Goal: Information Seeking & Learning: Learn about a topic

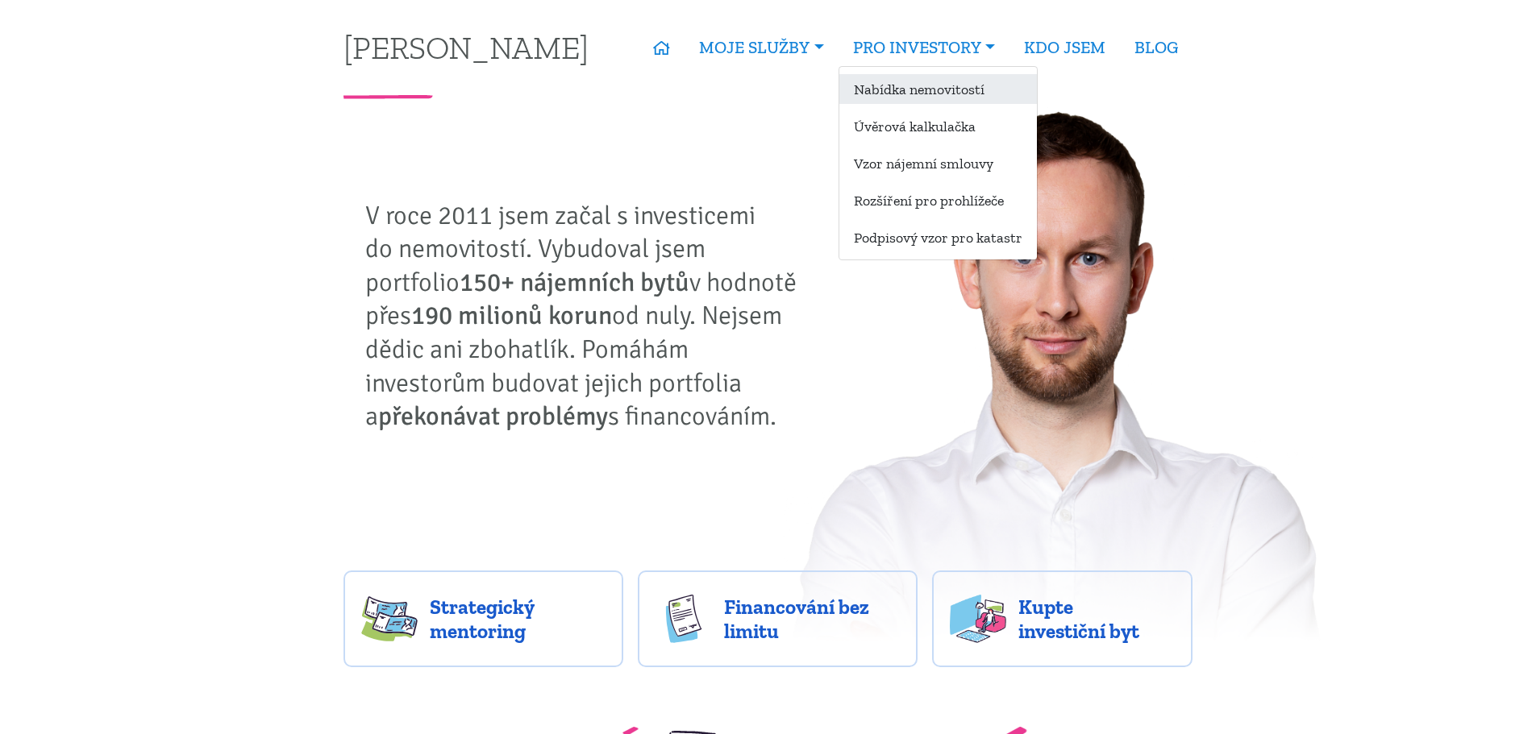
click at [910, 91] on link "Nabídka nemovitostí" at bounding box center [938, 89] width 198 height 30
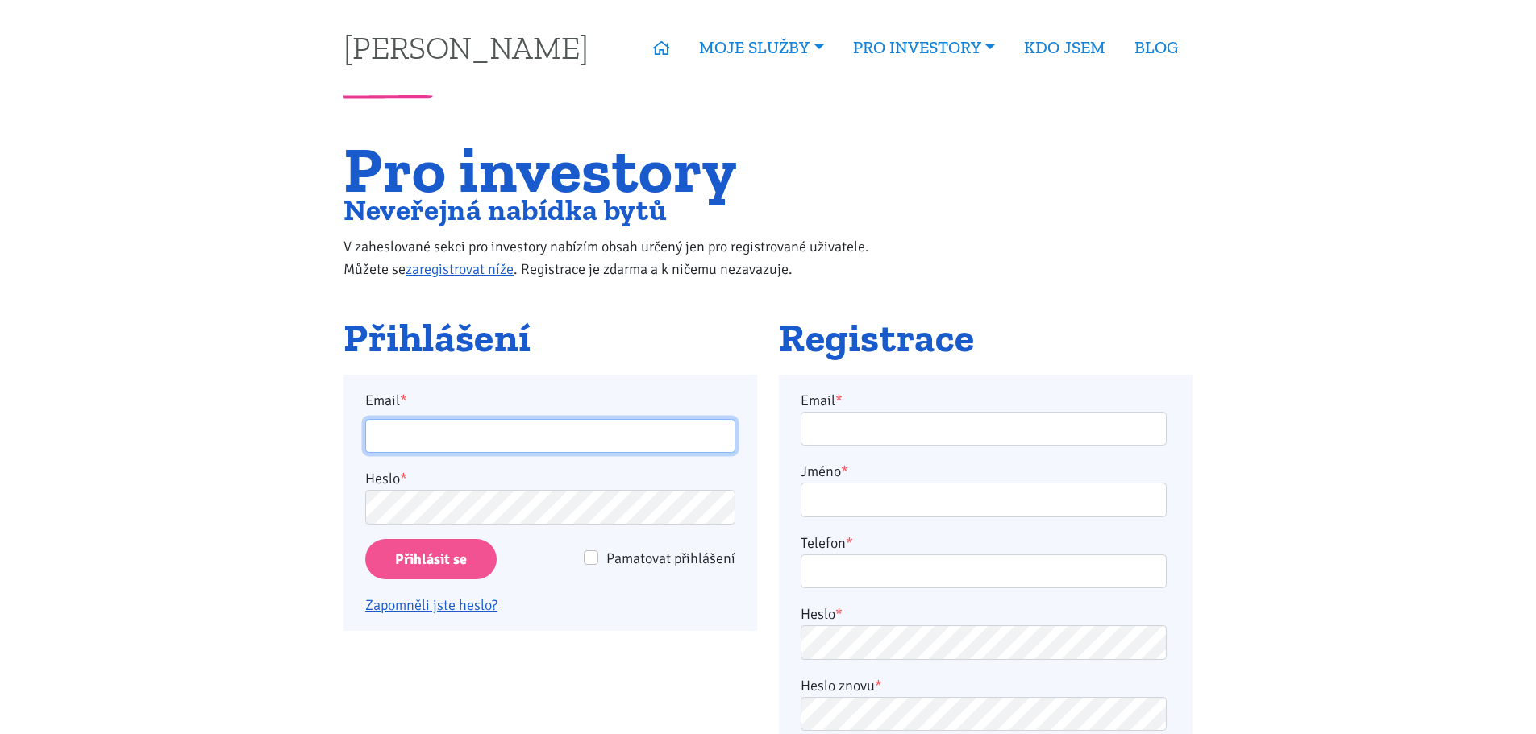
click at [462, 431] on input "Email *" at bounding box center [550, 436] width 370 height 35
type input "caltam@seznam.cz"
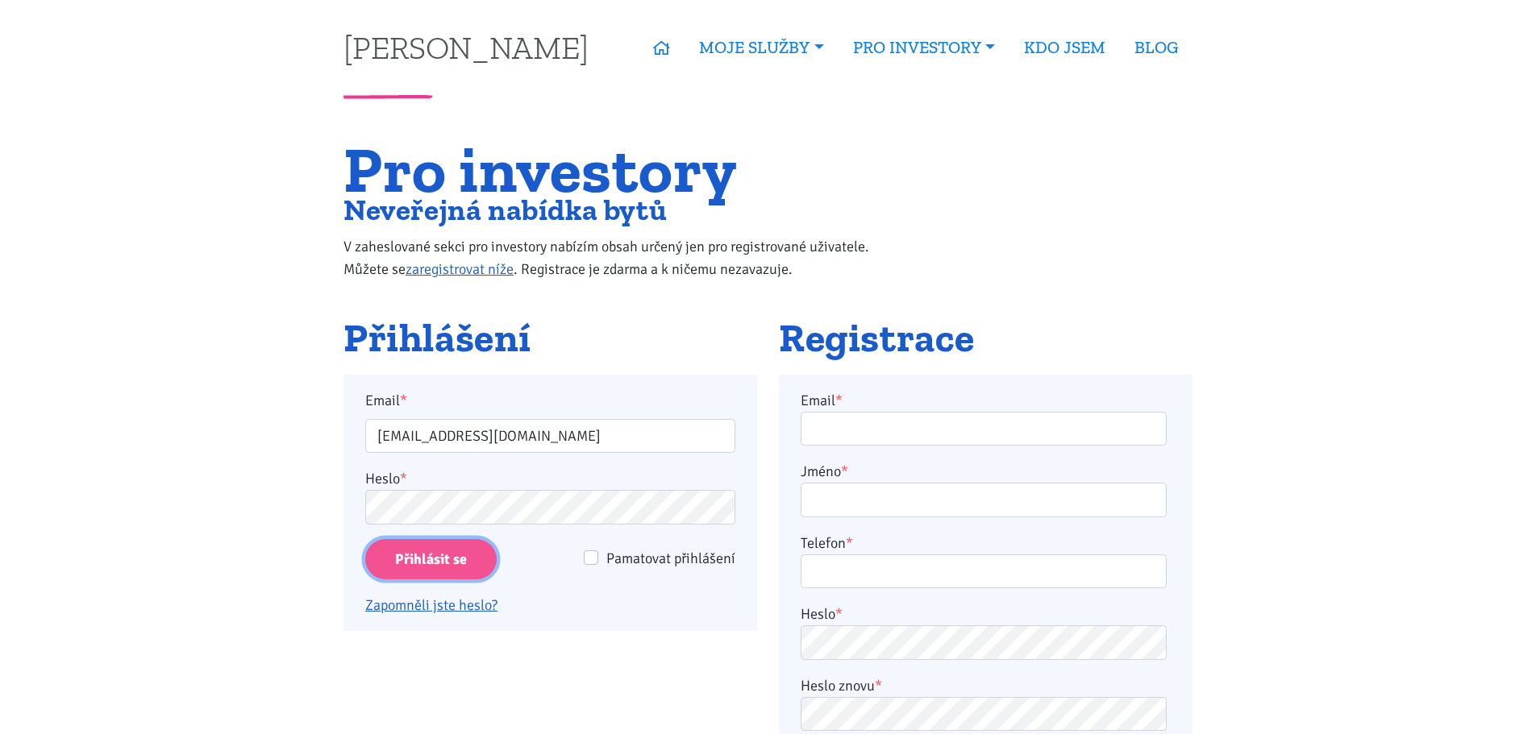
click at [424, 562] on input "Přihlásit se" at bounding box center [430, 559] width 131 height 41
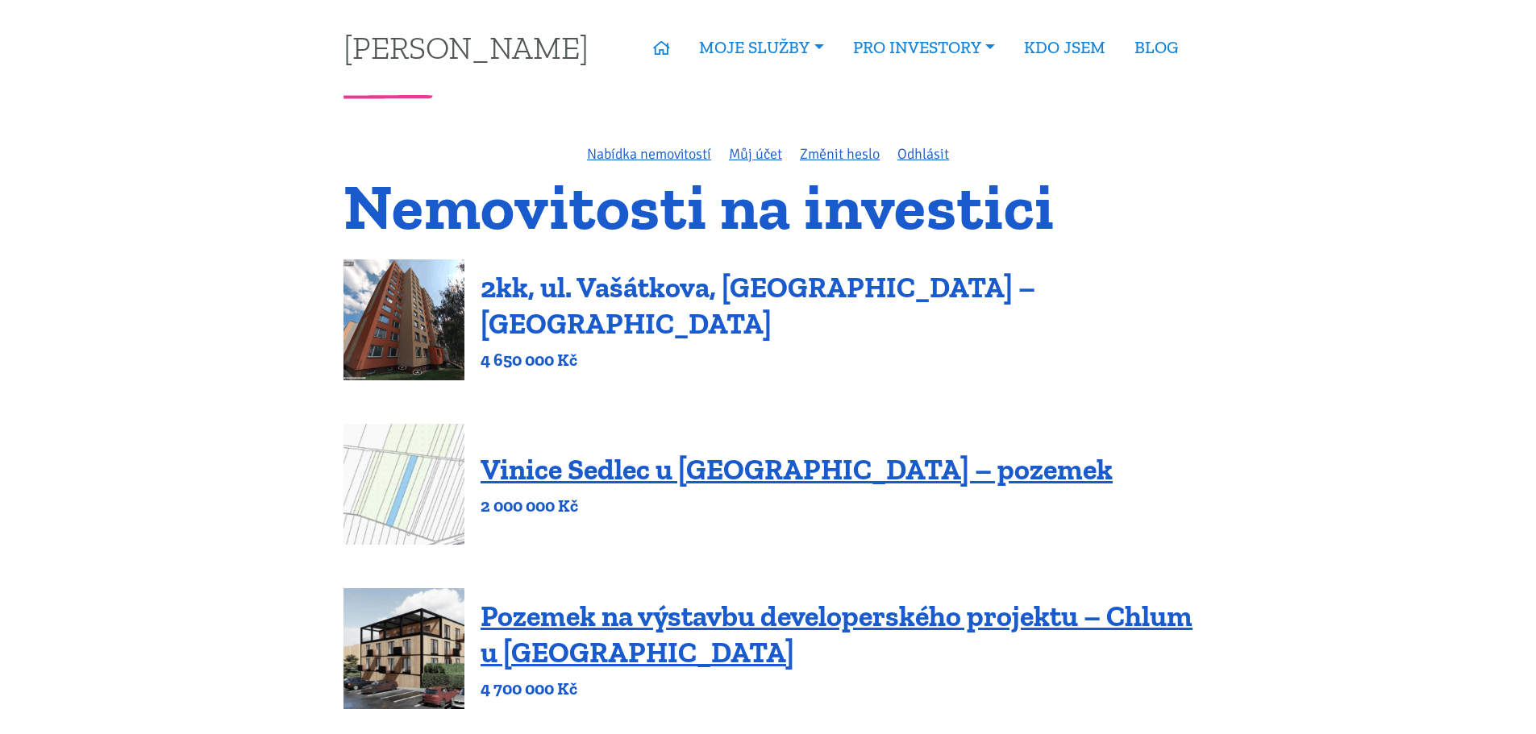
click at [551, 302] on link "2kk, ul. Vašátkova, [GEOGRAPHIC_DATA] – [GEOGRAPHIC_DATA]" at bounding box center [758, 305] width 555 height 71
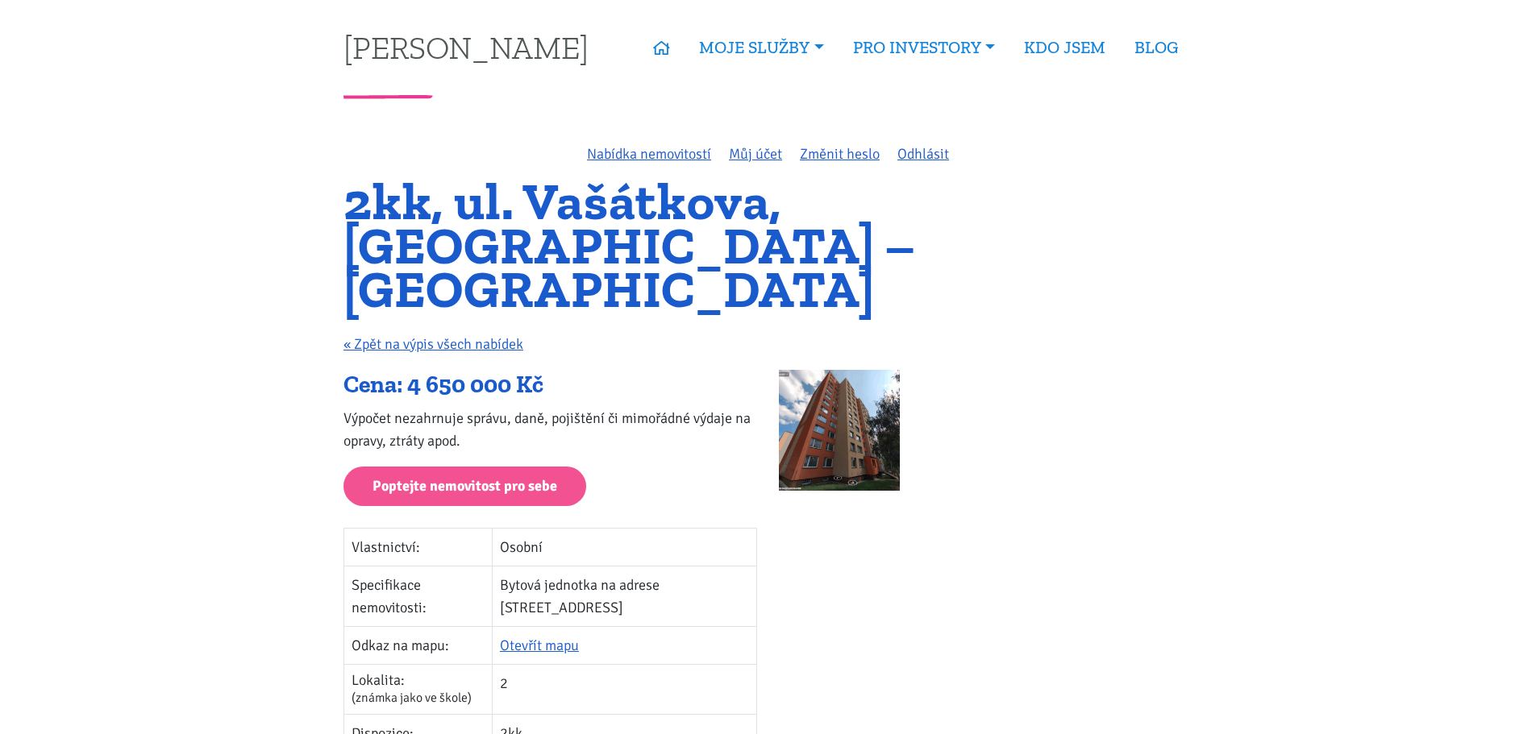
click at [826, 370] on img at bounding box center [839, 430] width 121 height 121
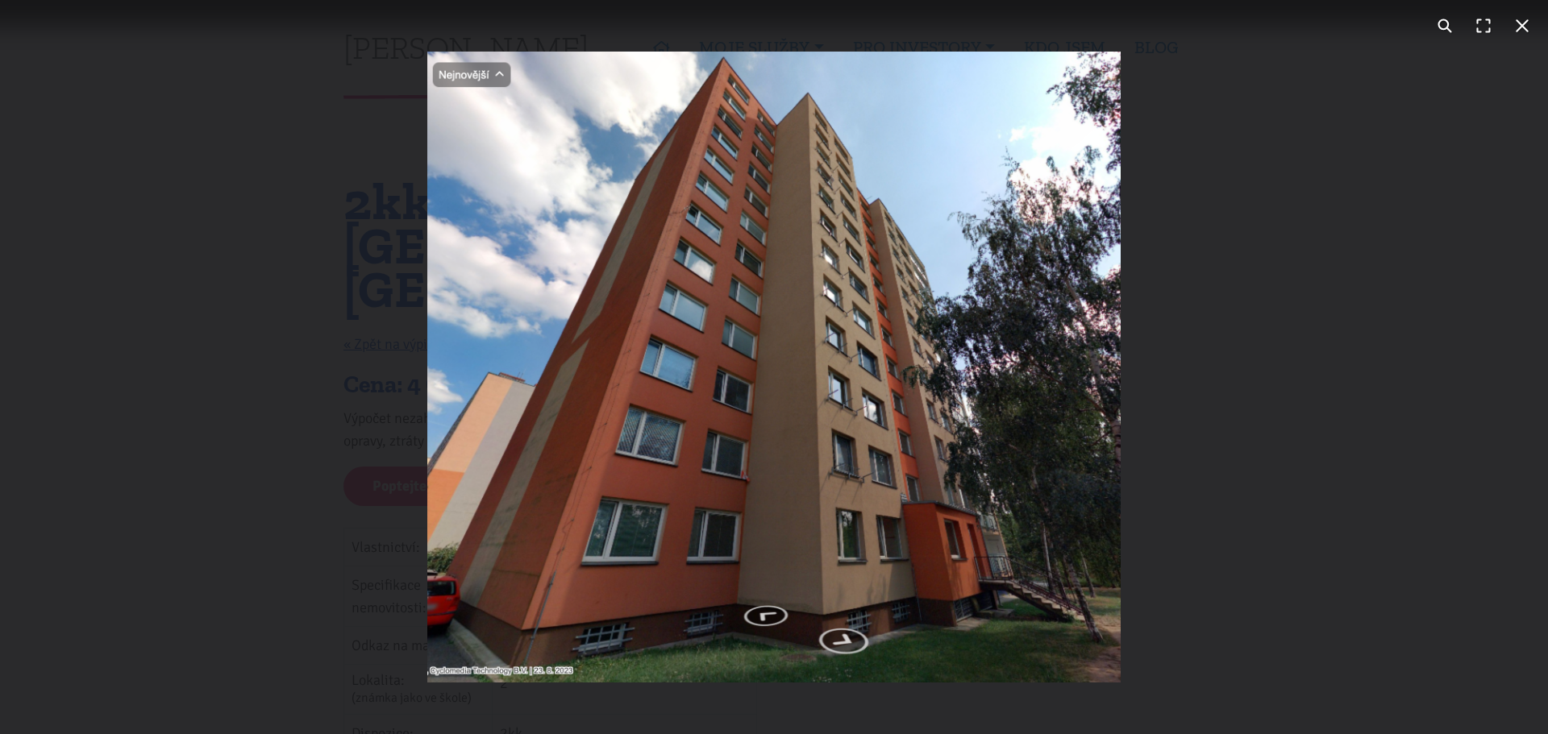
click at [1239, 362] on div "You can close this modal content with the ESC key" at bounding box center [774, 367] width 1548 height 734
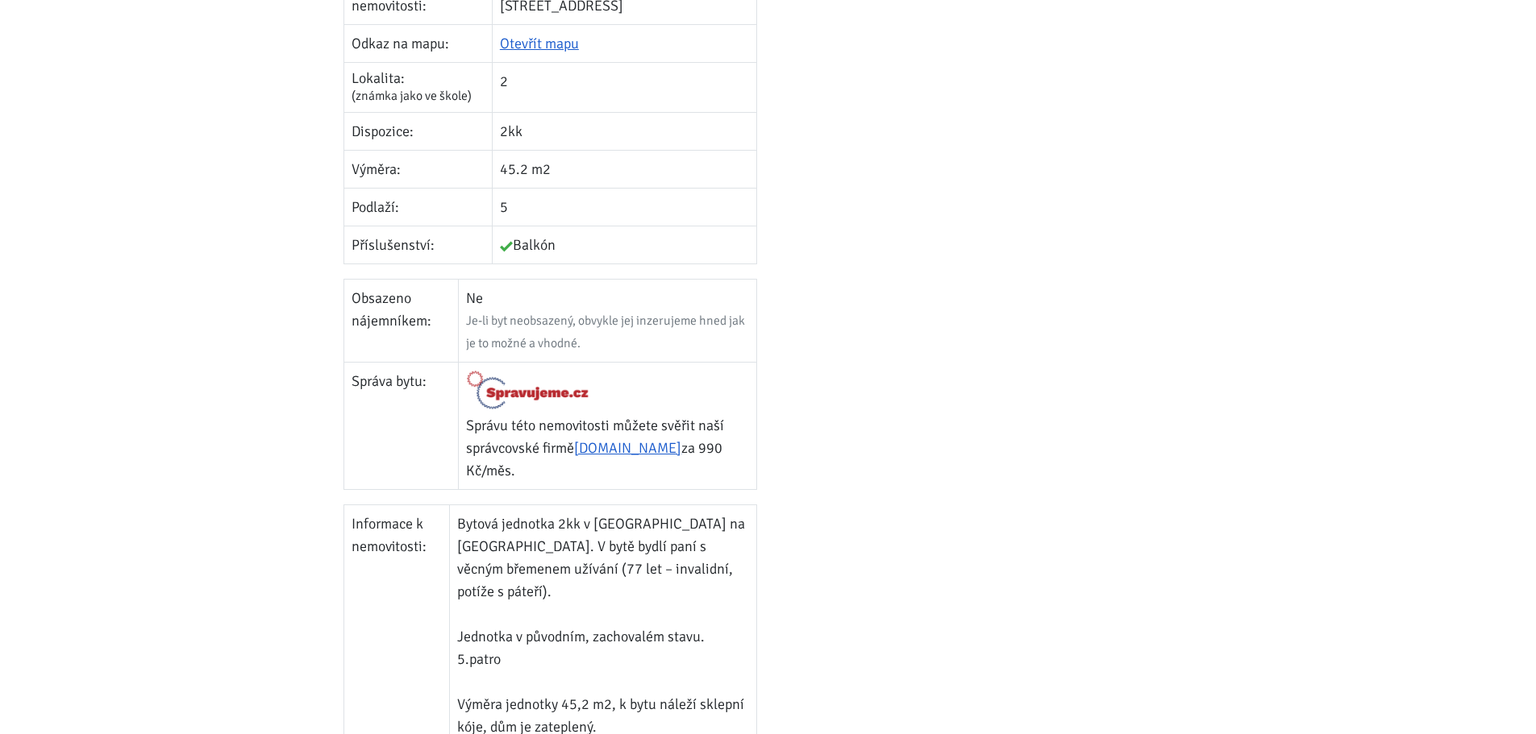
scroll to position [645, 0]
